Goal: Browse casually

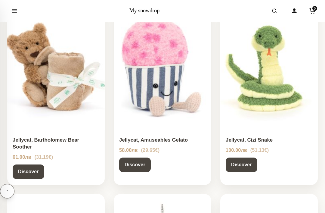
scroll to position [473, 0]
click at [141, 164] on link "Discover" at bounding box center [135, 164] width 32 height 14
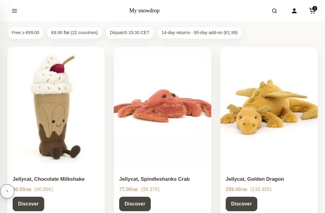
scroll to position [72, 0]
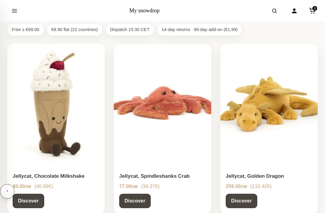
click at [54, 88] on img at bounding box center [55, 105] width 97 height 122
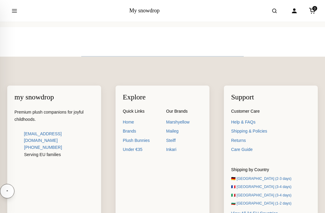
scroll to position [974, 0]
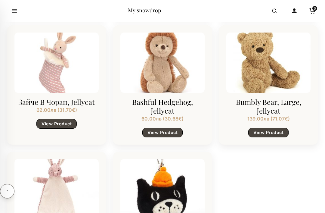
scroll to position [646, 0]
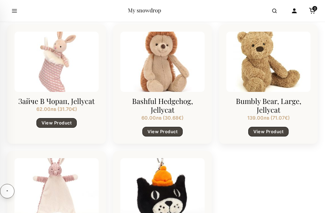
click at [181, 87] on div at bounding box center [162, 62] width 84 height 60
click at [167, 136] on link "View Product" at bounding box center [162, 132] width 40 height 10
